Goal: Information Seeking & Learning: Check status

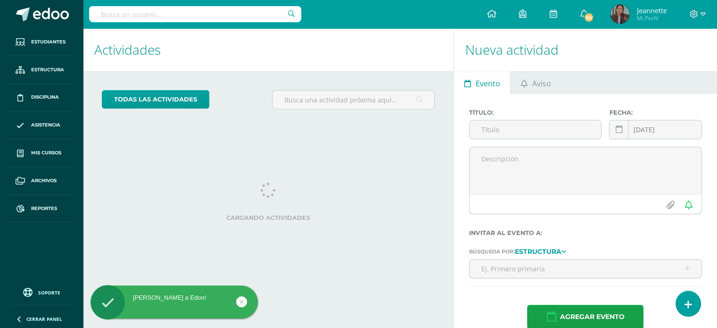
click at [169, 18] on input "text" at bounding box center [195, 14] width 212 height 16
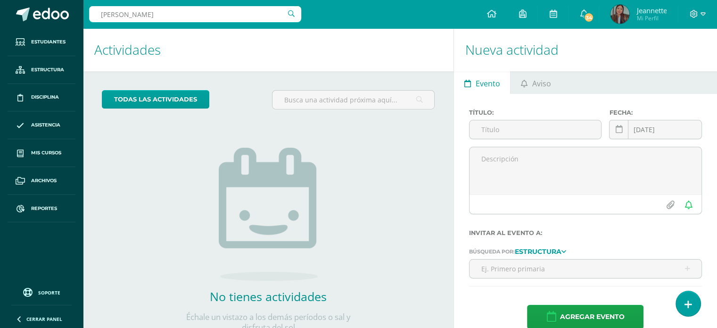
type input "andrea monteros"
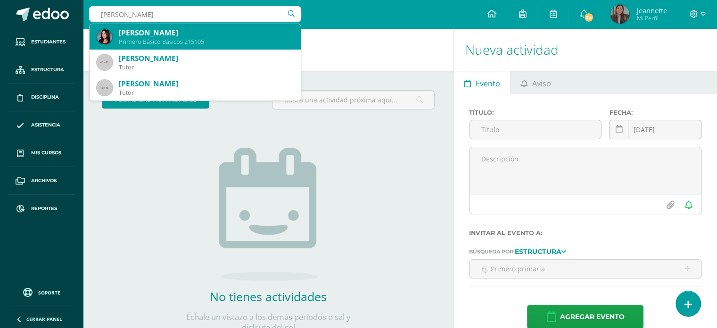
click at [170, 31] on div "Andrea Michelle Monteros Zarazúa" at bounding box center [206, 33] width 174 height 10
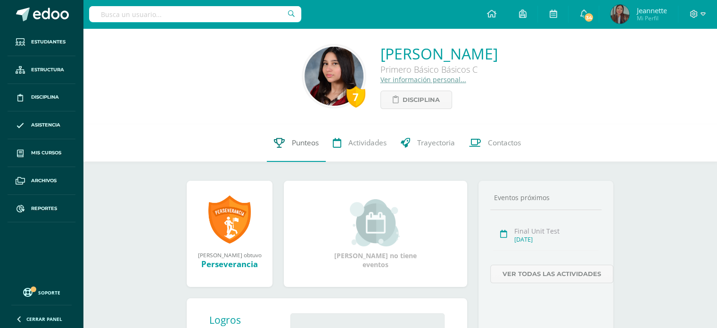
click at [301, 144] on span "Punteos" at bounding box center [305, 143] width 27 height 10
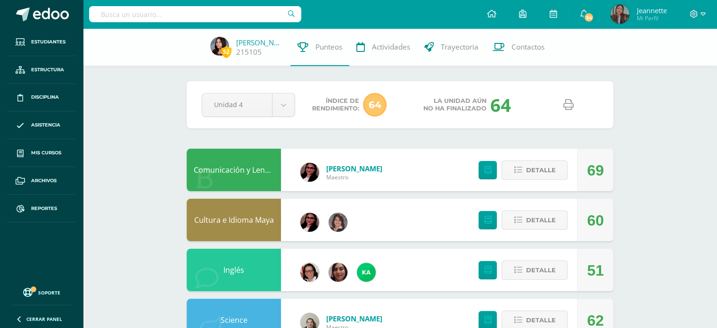
click at [560, 103] on link at bounding box center [568, 105] width 24 height 24
click at [569, 107] on icon at bounding box center [568, 104] width 10 height 10
click at [261, 15] on input "text" at bounding box center [195, 14] width 212 height 16
type input "lany alvarez"
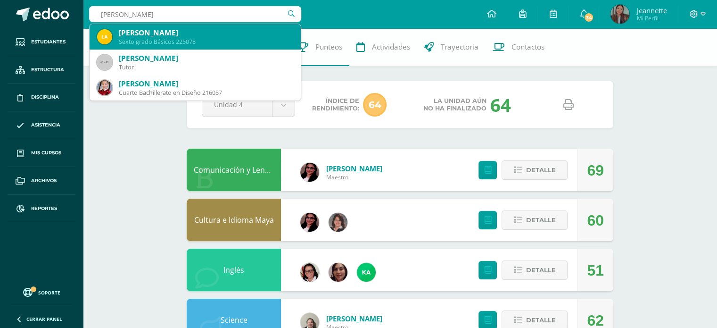
click at [215, 39] on div "Sexto grado Básicos 225078" at bounding box center [206, 42] width 174 height 8
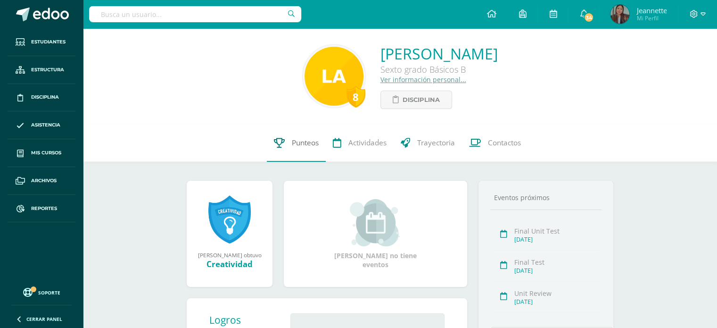
click at [299, 140] on span "Punteos" at bounding box center [305, 143] width 27 height 10
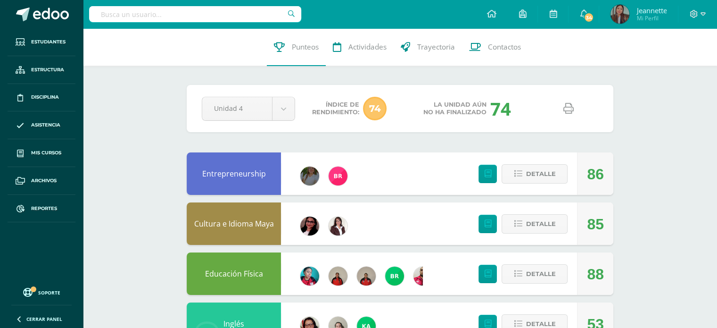
click at [564, 107] on icon at bounding box center [568, 108] width 10 height 10
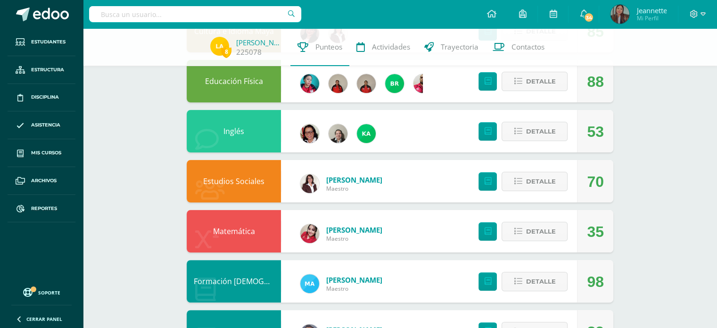
scroll to position [236, 0]
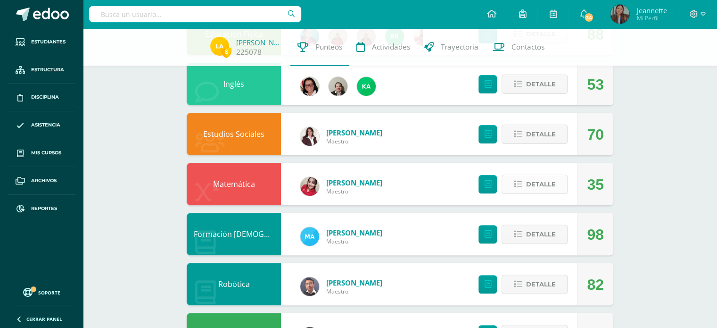
click at [541, 189] on span "Detalle" at bounding box center [541, 183] width 30 height 17
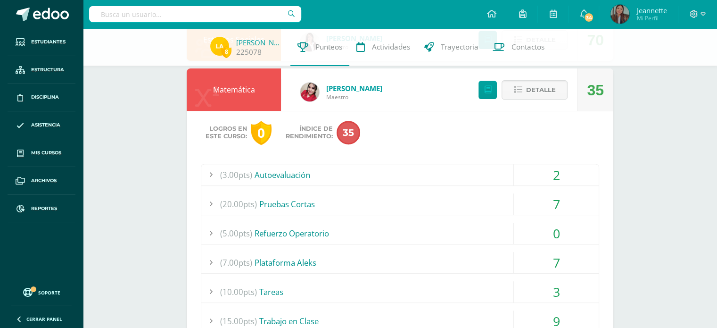
scroll to position [377, 0]
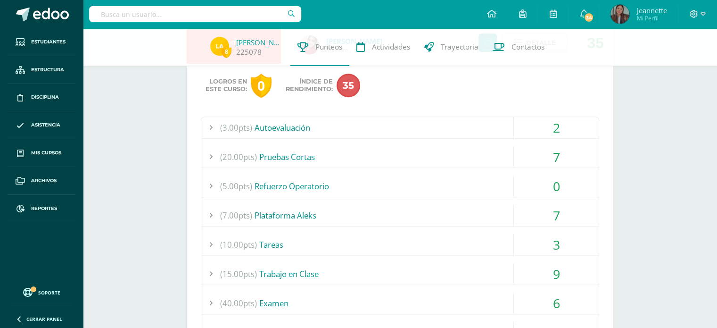
click at [488, 160] on div "(20.00pts) Pruebas Cortas" at bounding box center [399, 156] width 397 height 21
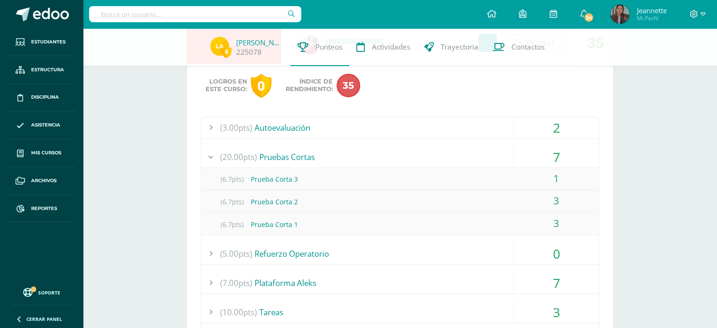
click at [488, 160] on div "(20.00pts) Pruebas Cortas" at bounding box center [399, 156] width 397 height 21
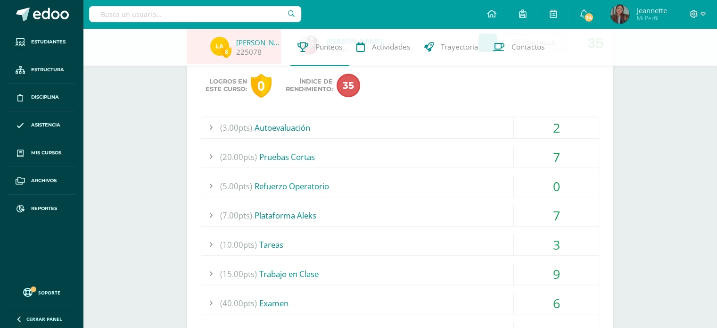
click at [485, 184] on div "(5.00pts) Refuerzo Operatorio" at bounding box center [399, 185] width 397 height 21
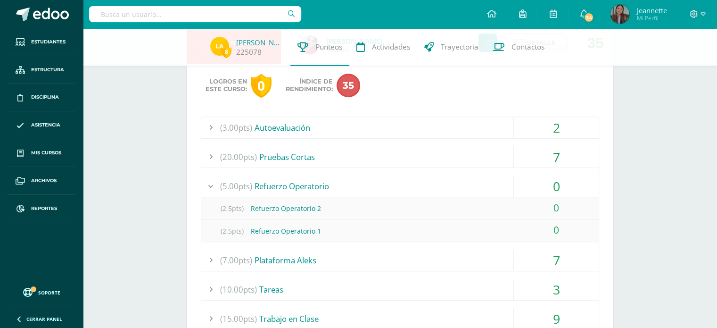
click at [485, 184] on div "(5.00pts) Refuerzo Operatorio" at bounding box center [399, 185] width 397 height 21
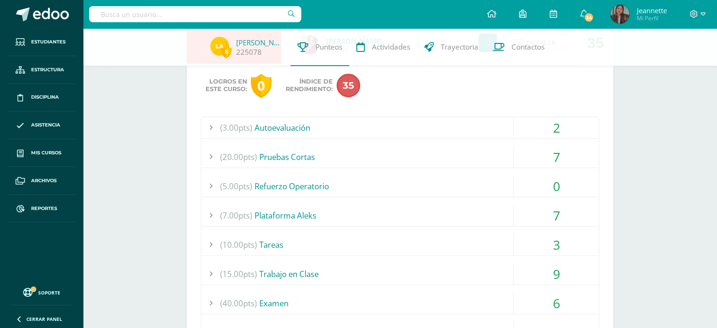
click at [487, 215] on div "(7.00pts) Plataforma Aleks" at bounding box center [399, 215] width 397 height 21
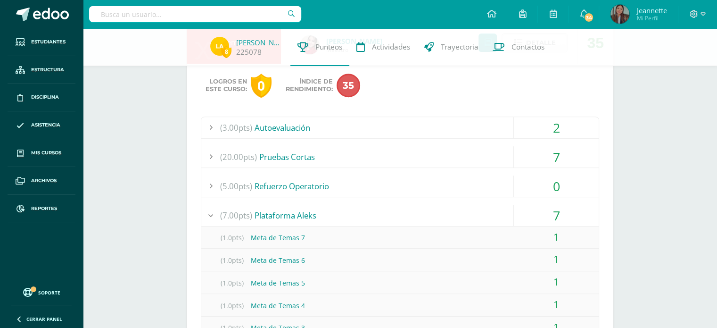
click at [487, 215] on div "(7.00pts) Plataforma Aleks" at bounding box center [399, 215] width 397 height 21
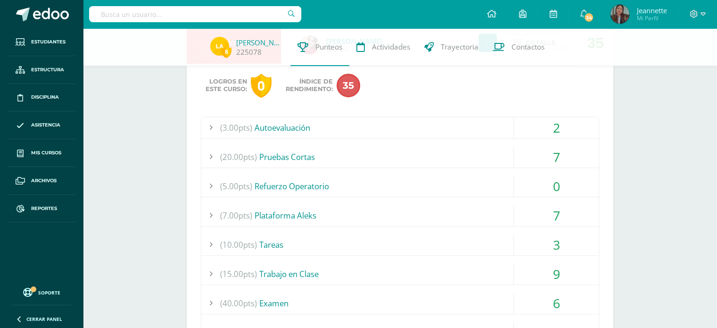
click at [485, 243] on div "(10.00pts) Tareas" at bounding box center [399, 244] width 397 height 21
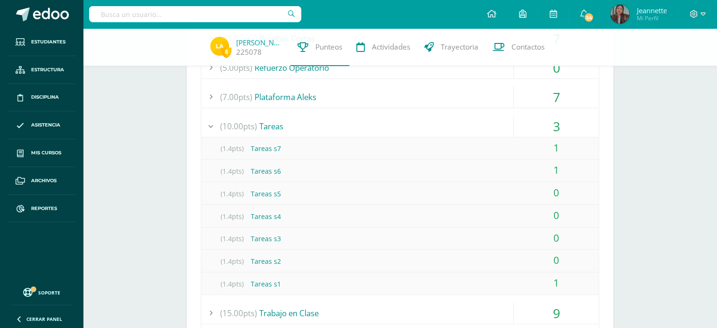
scroll to position [519, 0]
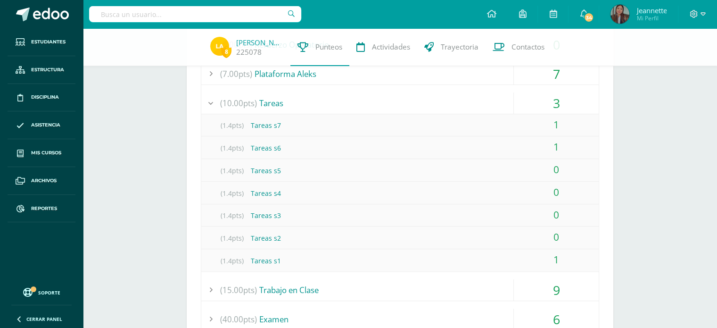
click at [406, 107] on div "(10.00pts) Tareas" at bounding box center [399, 102] width 397 height 21
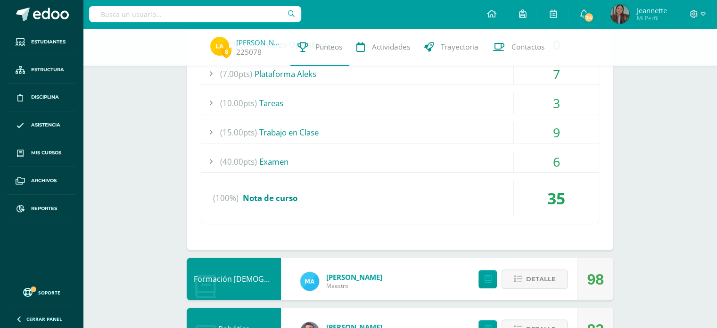
click at [413, 128] on div "(15.00pts) Trabajo en Clase" at bounding box center [399, 132] width 397 height 21
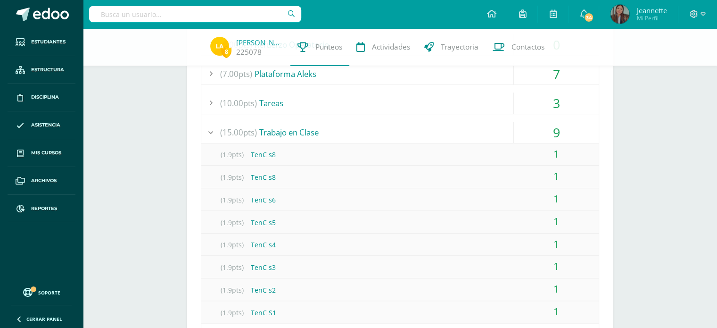
click at [413, 128] on div "(15.00pts) Trabajo en Clase" at bounding box center [399, 132] width 397 height 21
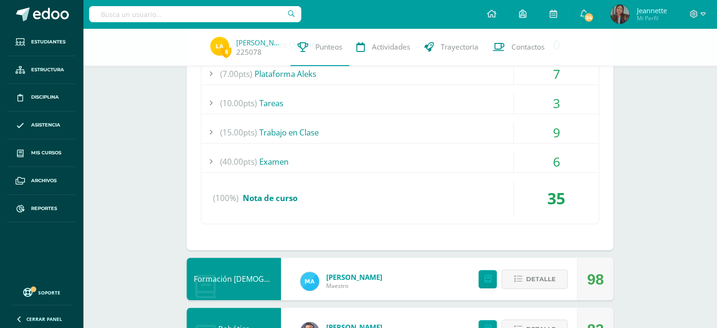
click at [448, 164] on div "(40.00pts) Examen" at bounding box center [399, 161] width 397 height 21
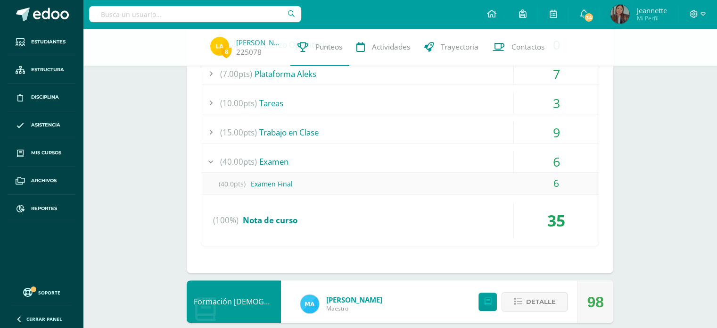
click at [448, 164] on div "(40.00pts) Examen" at bounding box center [399, 161] width 397 height 21
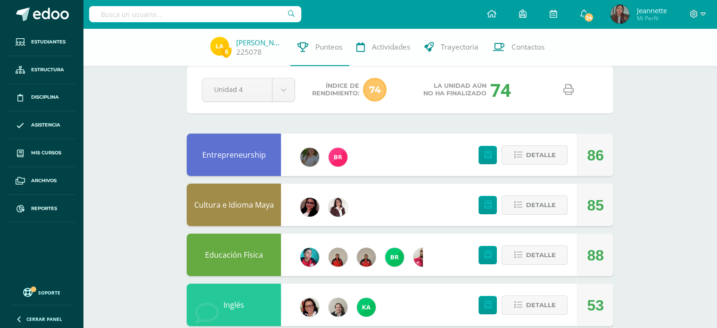
scroll to position [0, 0]
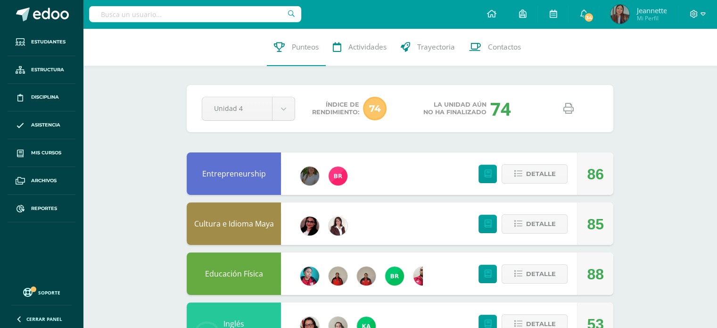
click at [564, 113] on icon at bounding box center [568, 108] width 10 height 10
click at [566, 108] on icon at bounding box center [568, 108] width 10 height 10
